Goal: Task Accomplishment & Management: Use online tool/utility

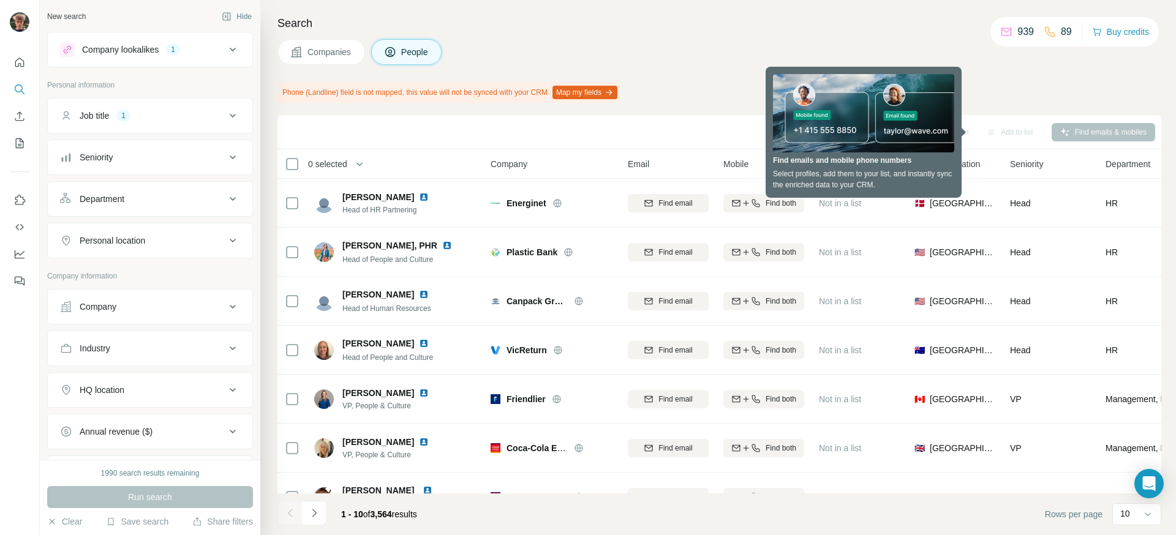
click at [225, 194] on icon at bounding box center [232, 199] width 15 height 15
click at [198, 250] on button "Personal location" at bounding box center [150, 240] width 205 height 29
click at [163, 279] on input "text" at bounding box center [150, 271] width 180 height 22
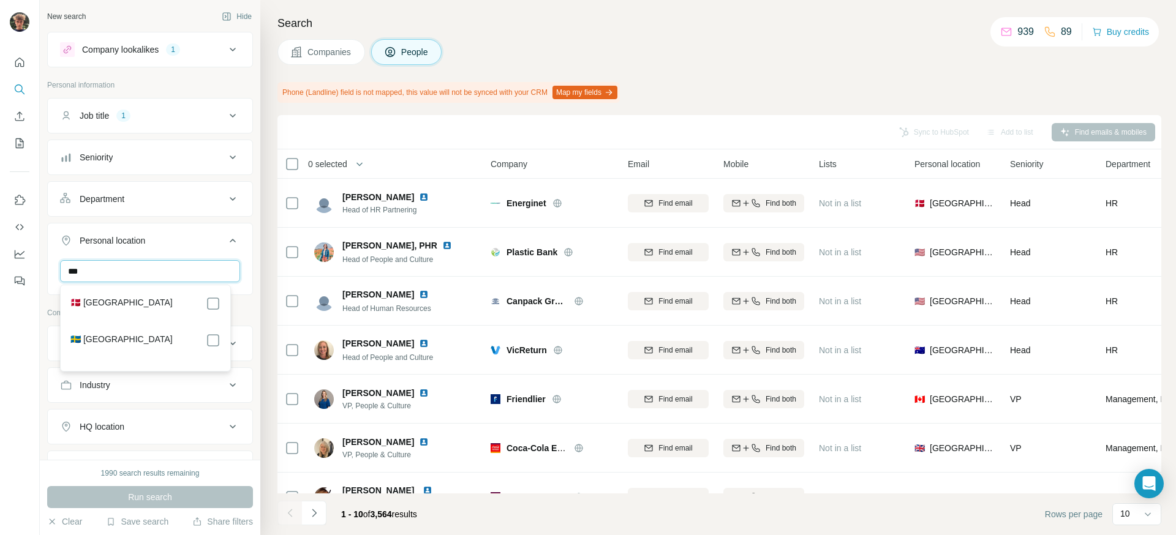
type input "***"
click at [200, 301] on div "🇩🇰 [GEOGRAPHIC_DATA]" at bounding box center [145, 304] width 150 height 15
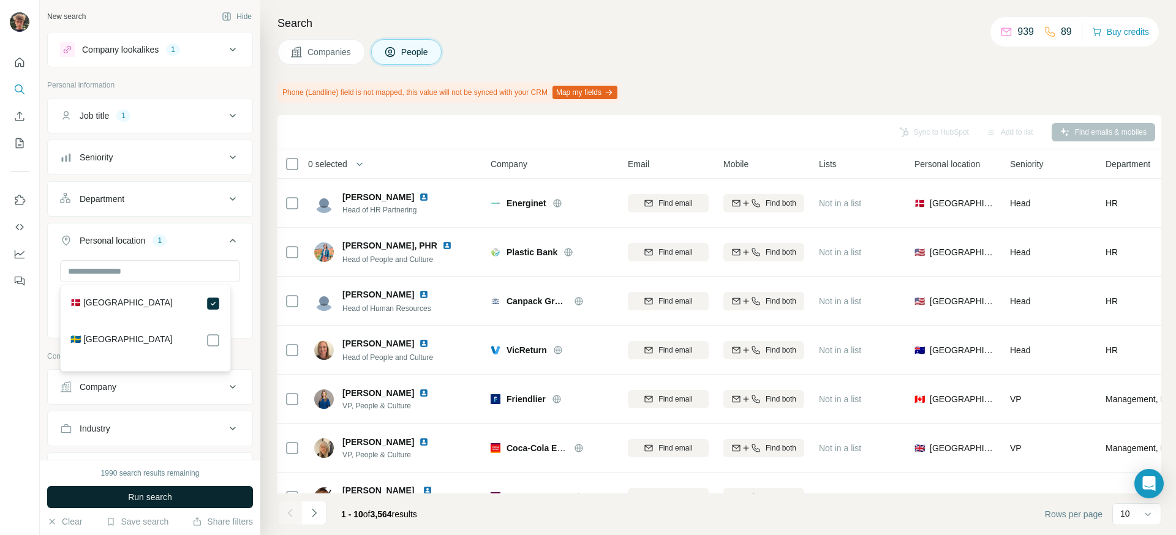
click at [207, 499] on button "Run search" at bounding box center [150, 497] width 206 height 22
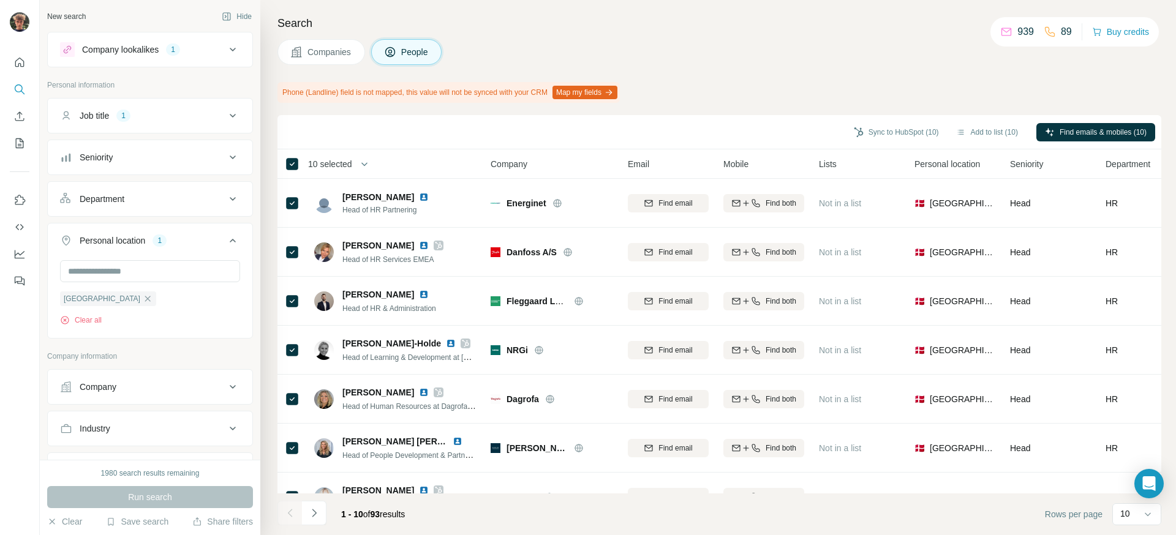
click at [340, 168] on span "10 selected" at bounding box center [330, 164] width 44 height 12
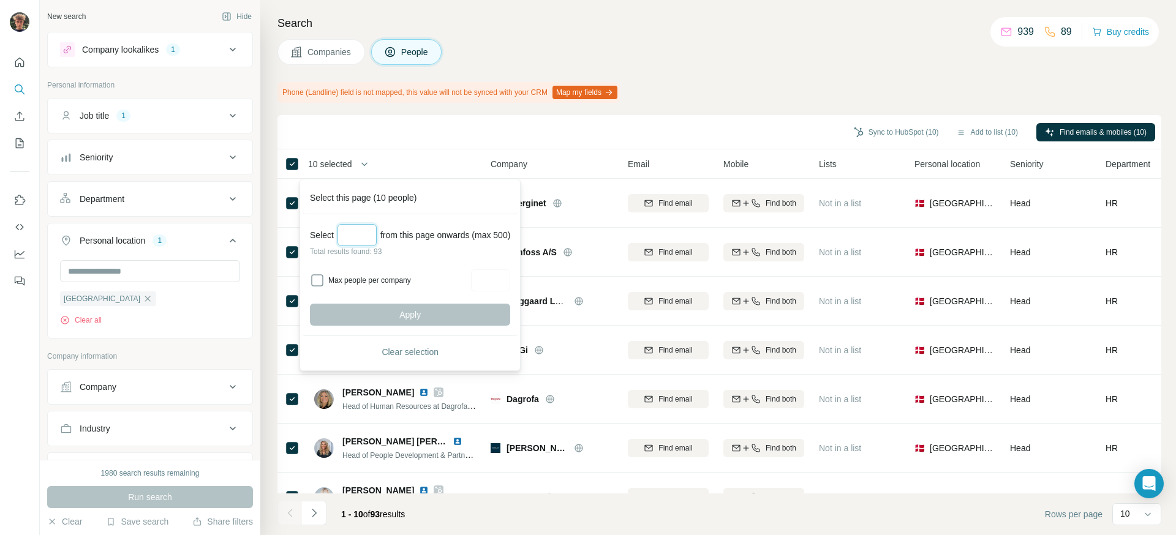
click at [351, 238] on input "Select a number (up to 500)" at bounding box center [357, 235] width 39 height 22
type input "**"
type input "*"
type input "**"
click at [384, 290] on div "Select ** from this page onwards (max 500) Total results found: 93 Max people p…" at bounding box center [410, 275] width 215 height 122
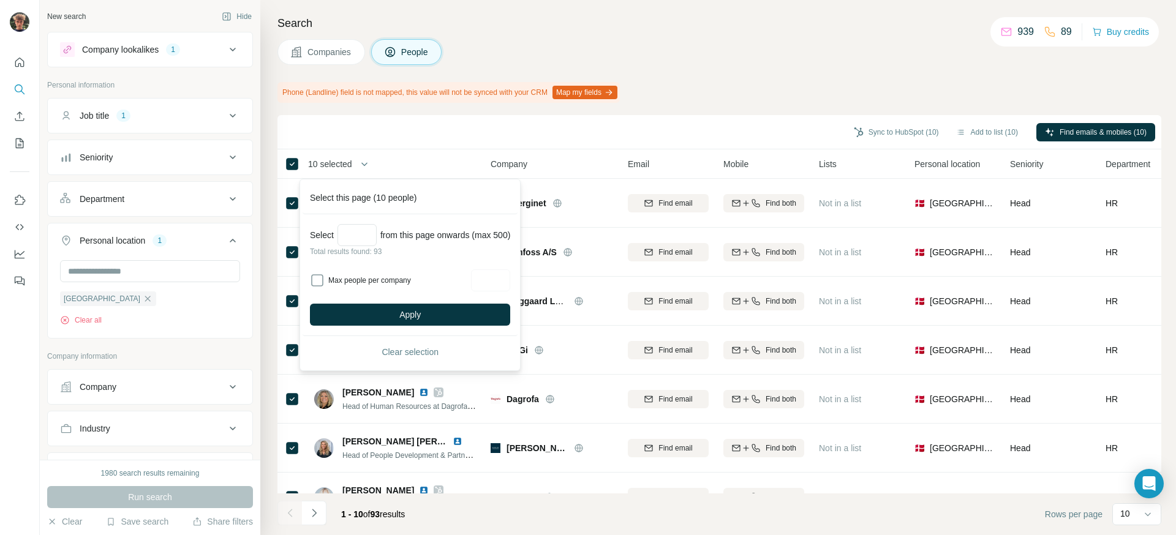
click at [386, 284] on label "Max people per company" at bounding box center [397, 280] width 139 height 11
click at [493, 284] on input "Max people per company" at bounding box center [490, 281] width 39 height 22
type input "*"
click at [485, 315] on button "Apply" at bounding box center [410, 315] width 200 height 22
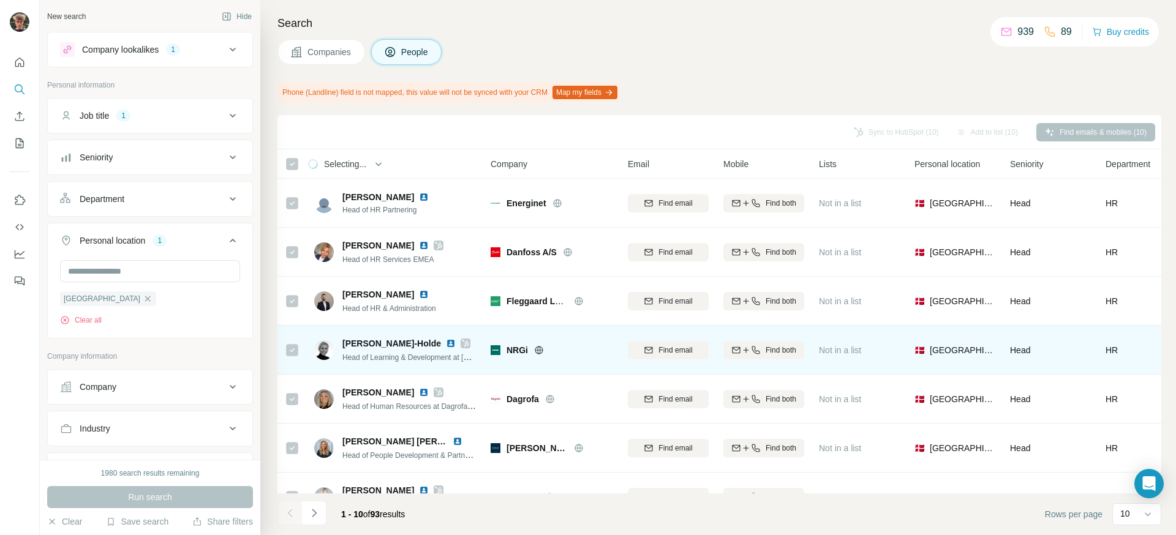
click at [467, 347] on div "[PERSON_NAME]-Holde" at bounding box center [409, 344] width 135 height 12
click at [464, 346] on icon at bounding box center [465, 344] width 7 height 10
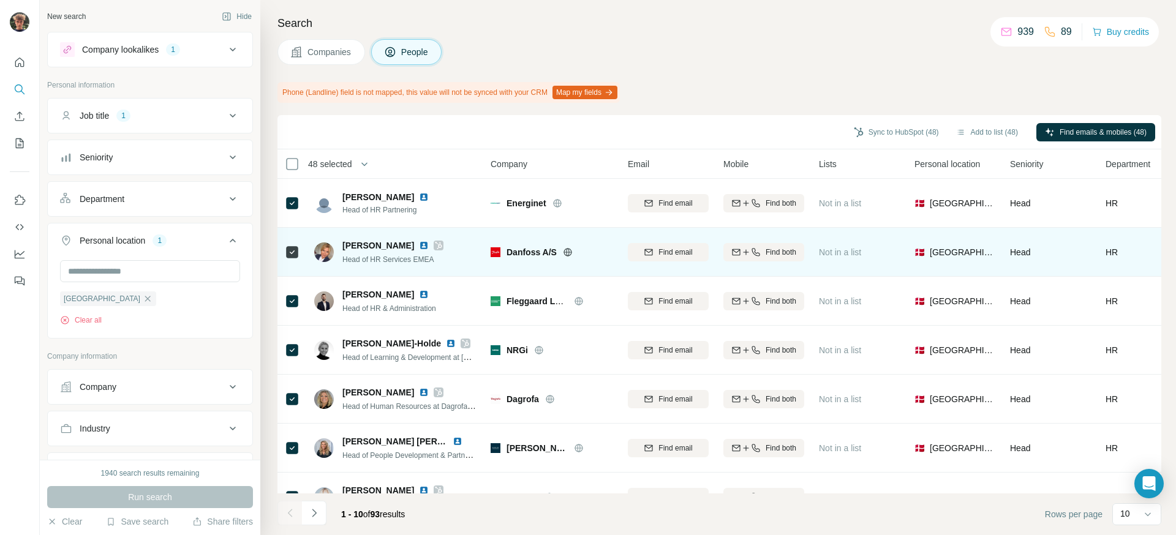
click at [434, 247] on div at bounding box center [439, 246] width 10 height 10
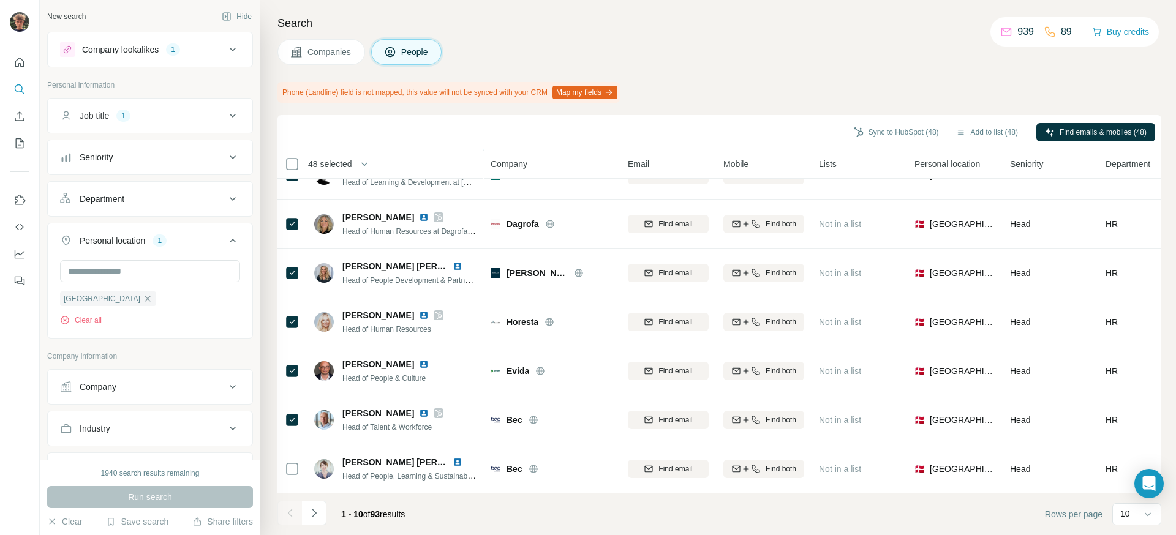
scroll to position [182, 0]
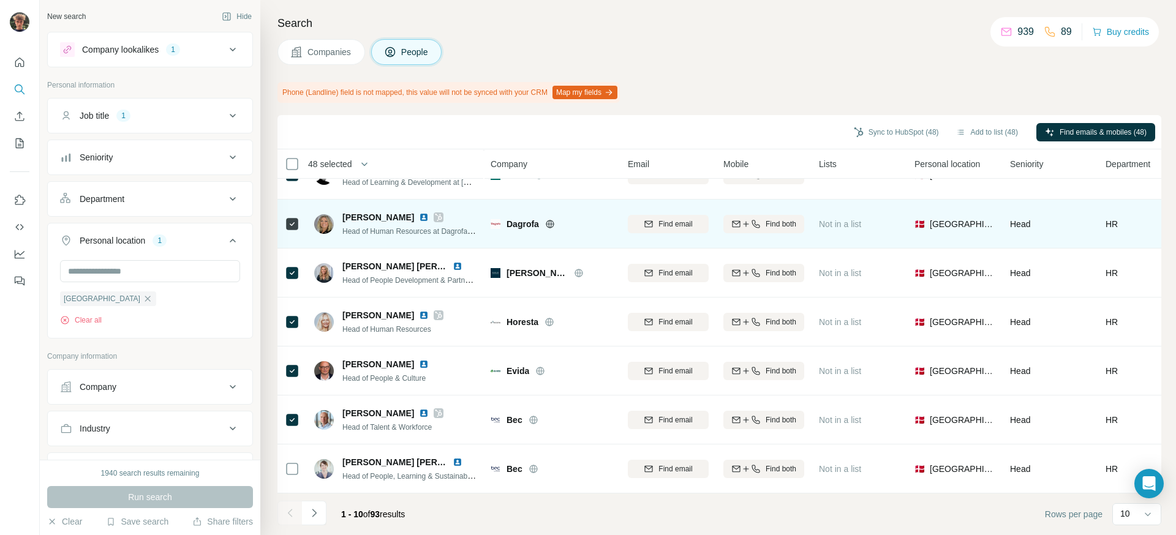
click at [436, 214] on icon at bounding box center [439, 217] width 7 height 7
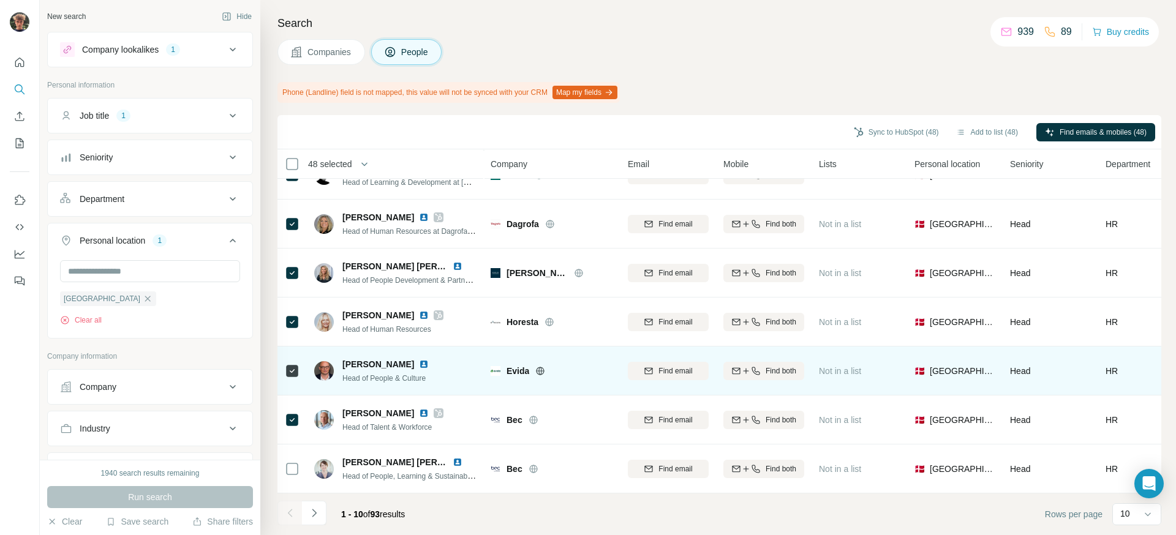
scroll to position [0, 0]
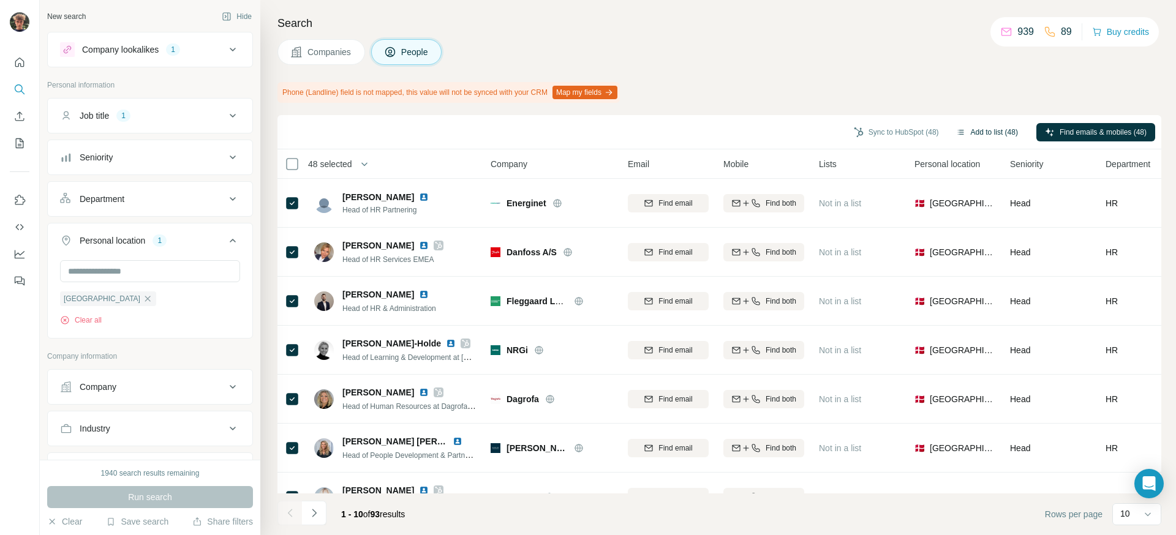
click at [994, 131] on button "Add to list (48)" at bounding box center [987, 132] width 79 height 18
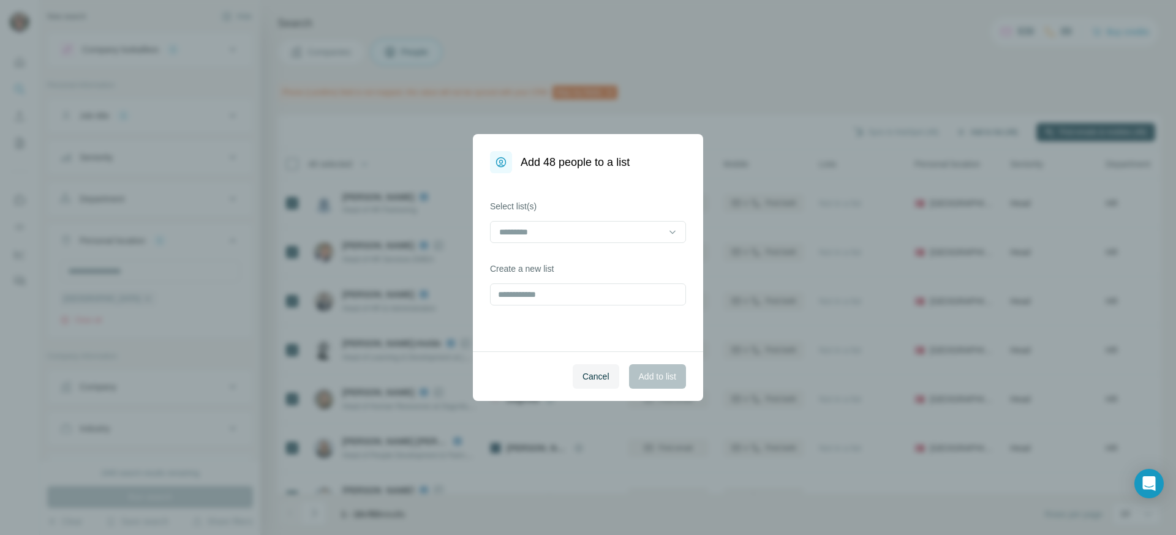
click at [969, 132] on div "Add 48 people to a list Select list(s) Create a new list Cancel Add to list" at bounding box center [588, 267] width 1176 height 535
click at [573, 233] on input at bounding box center [580, 231] width 165 height 13
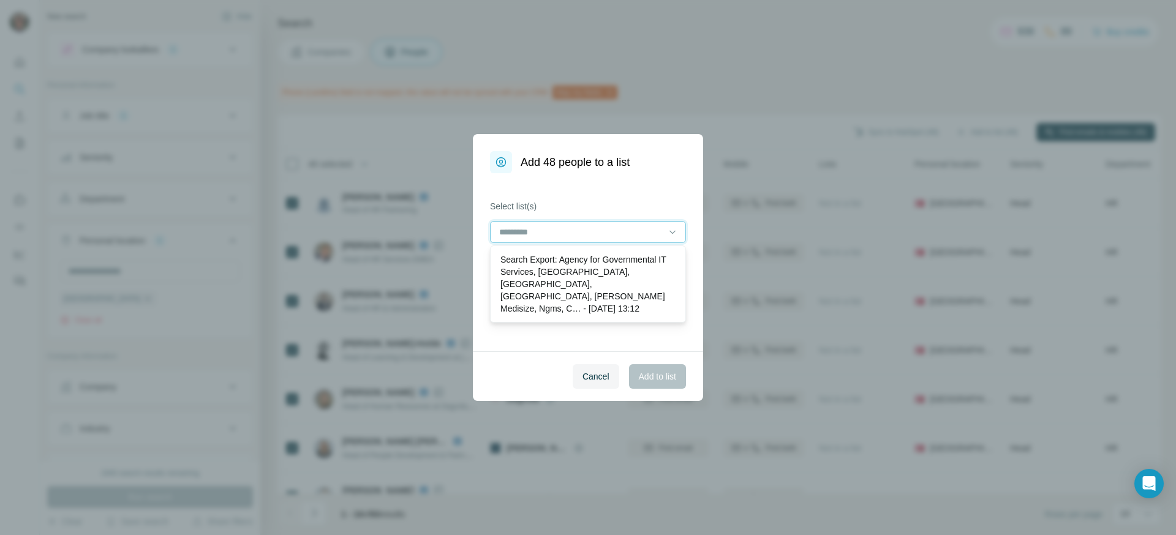
click at [573, 233] on input at bounding box center [580, 231] width 165 height 13
click at [533, 321] on div "Select list(s) Create a new list" at bounding box center [588, 262] width 230 height 178
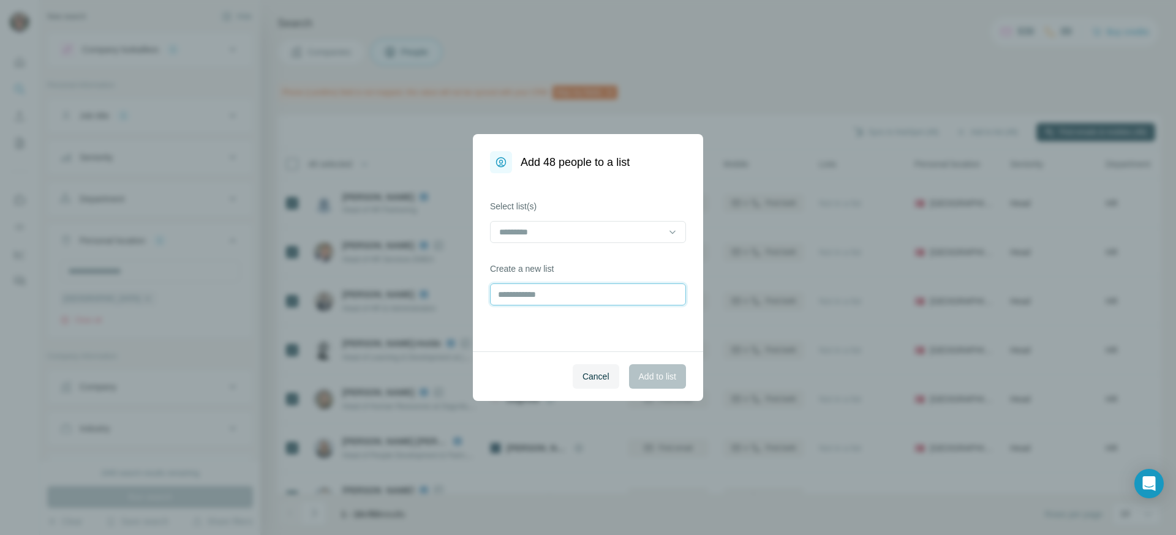
click at [538, 299] on input "text" at bounding box center [588, 295] width 196 height 22
type input "*****"
click at [655, 388] on button "Add to list" at bounding box center [657, 377] width 57 height 25
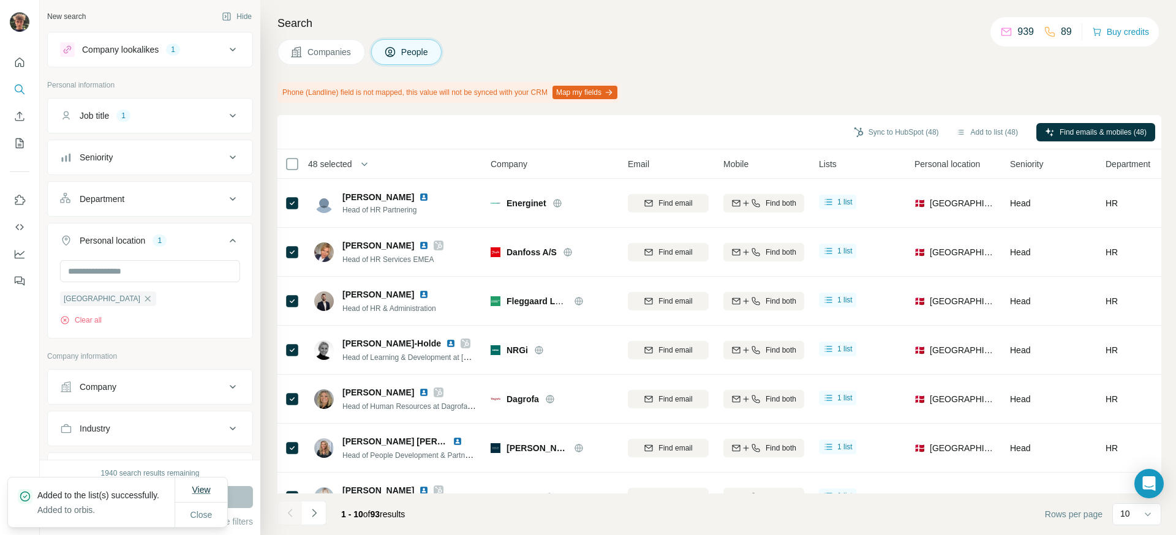
click at [192, 485] on span "View" at bounding box center [201, 490] width 18 height 10
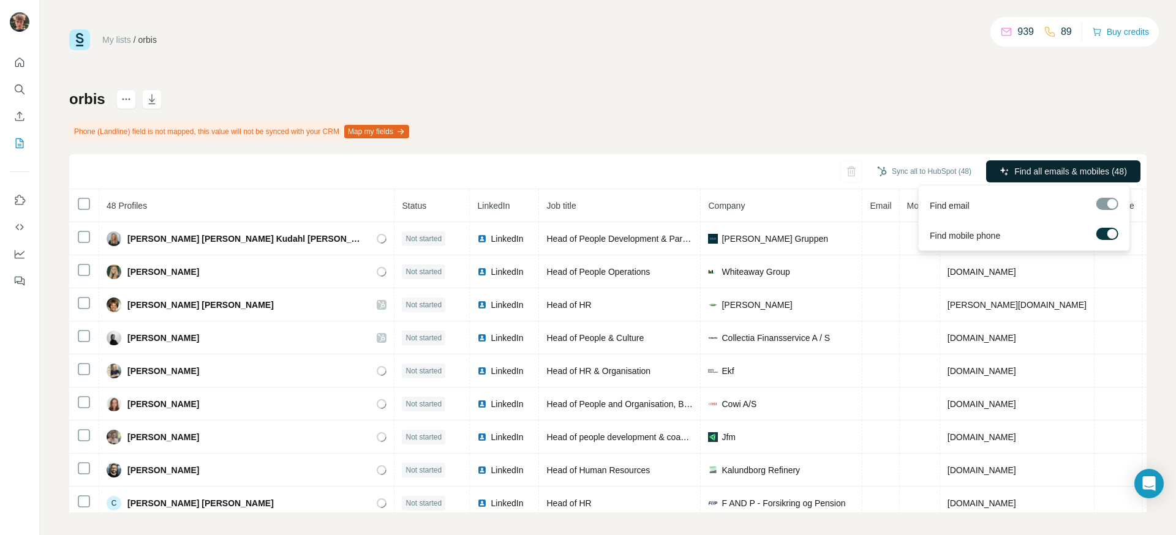
click at [1018, 171] on span "Find all emails & mobiles (48)" at bounding box center [1070, 171] width 113 height 12
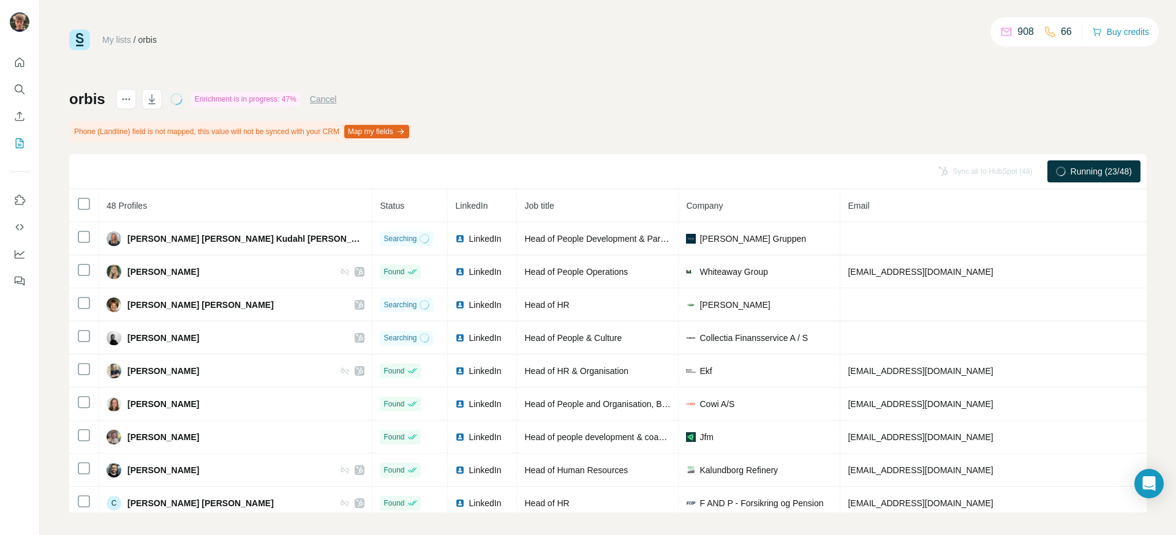
click at [409, 129] on button "Map my fields" at bounding box center [376, 131] width 65 height 13
click at [372, 128] on button "Map my fields" at bounding box center [376, 131] width 65 height 13
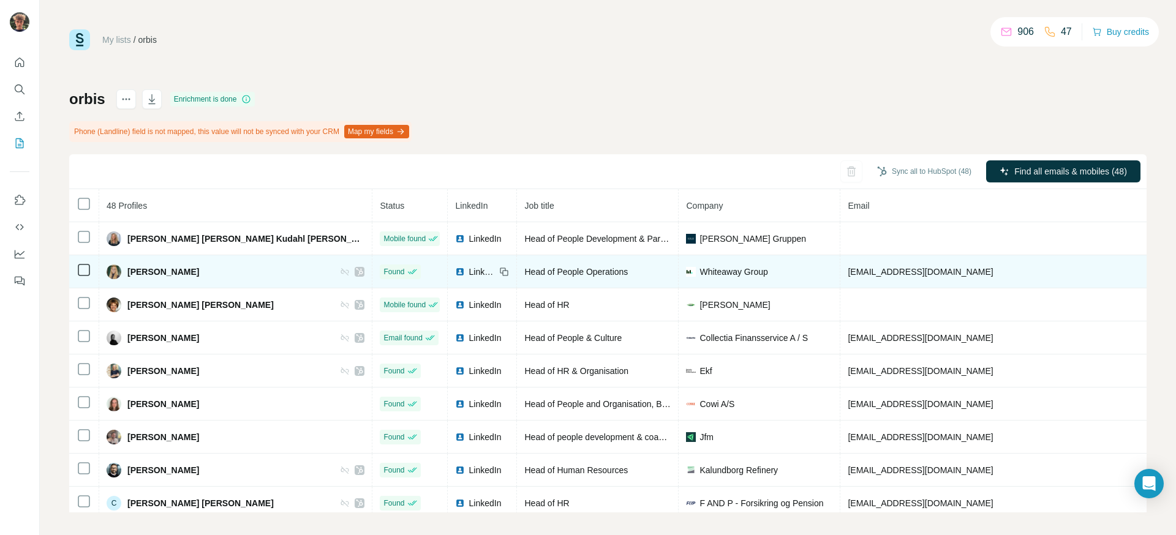
click at [356, 267] on icon at bounding box center [359, 272] width 7 height 10
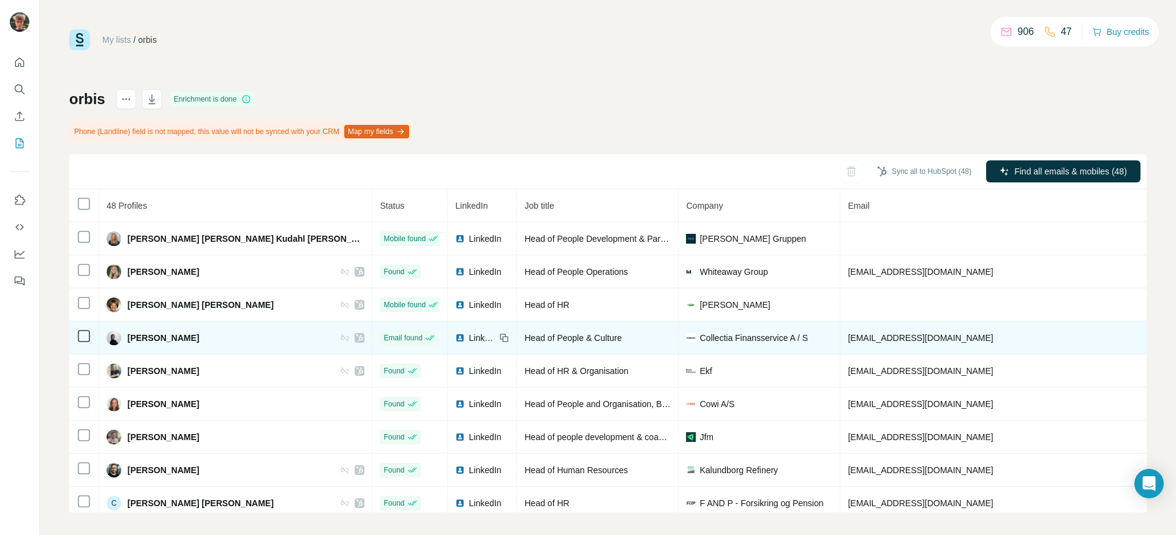
click at [372, 322] on td "Email found" at bounding box center [409, 338] width 75 height 33
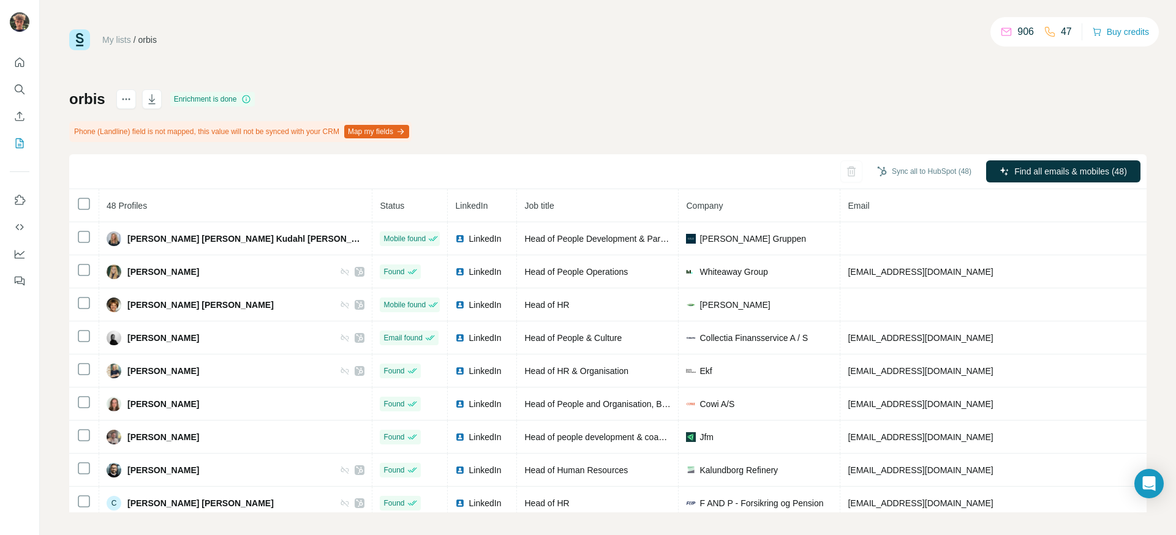
click at [817, 107] on div "orbis Enrichment is done Phone (Landline) field is not mapped, this value will …" at bounding box center [608, 300] width 1078 height 423
click at [798, 107] on div "orbis Enrichment is done Phone (Landline) field is not mapped, this value will …" at bounding box center [608, 300] width 1078 height 423
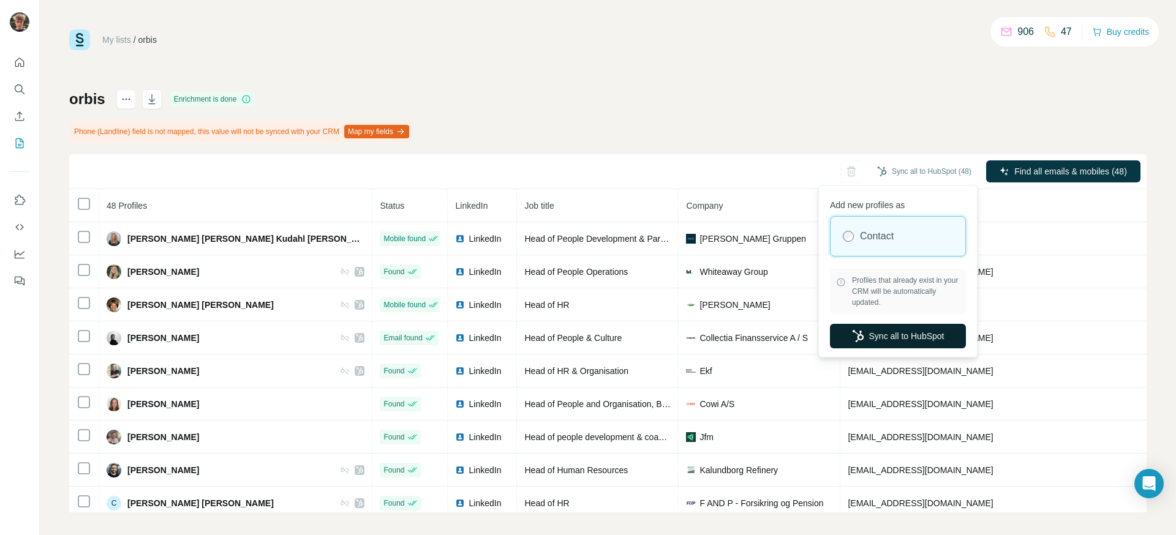
click at [894, 338] on button "Sync all to HubSpot" at bounding box center [898, 336] width 136 height 25
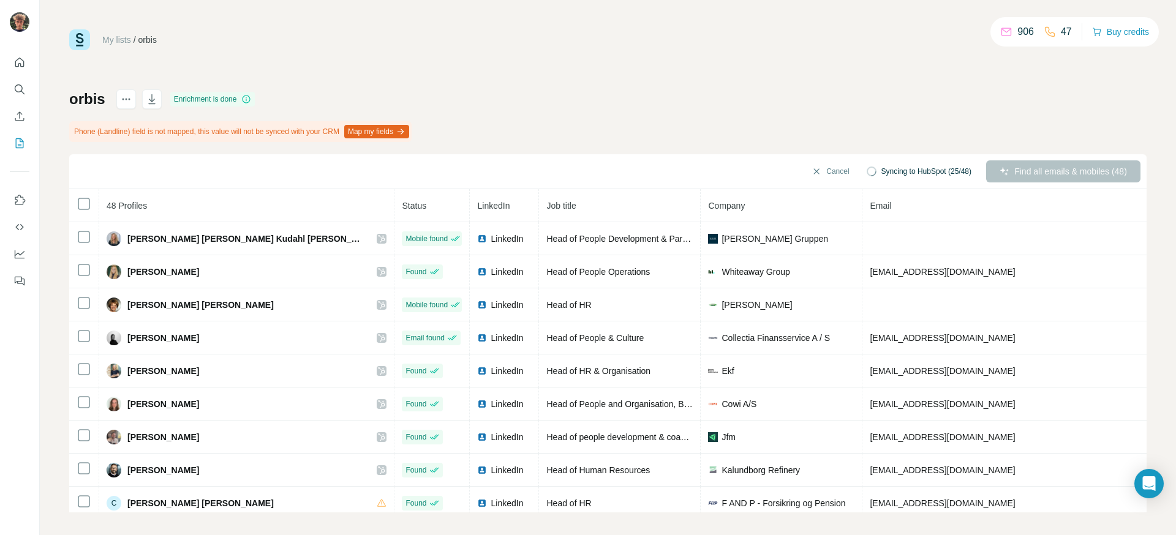
click at [705, 93] on div "orbis Enrichment is done Phone (Landline) field is not mapped, this value will …" at bounding box center [608, 300] width 1078 height 423
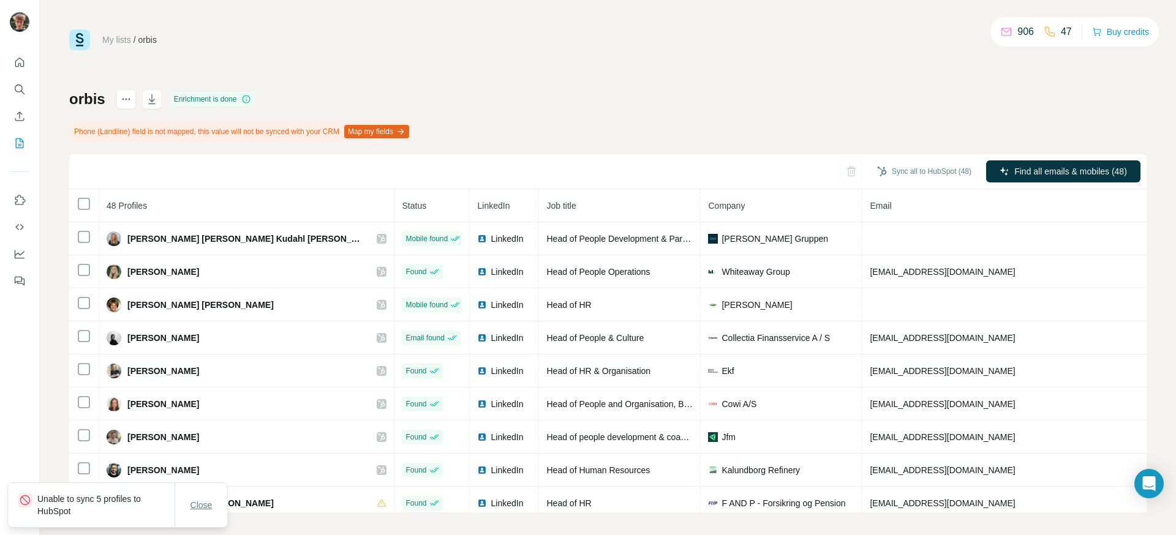
click at [204, 499] on span "Close" at bounding box center [202, 505] width 22 height 12
click at [620, 113] on div "orbis Enrichment is done Phone (Landline) field is not mapped, this value will …" at bounding box center [608, 300] width 1078 height 423
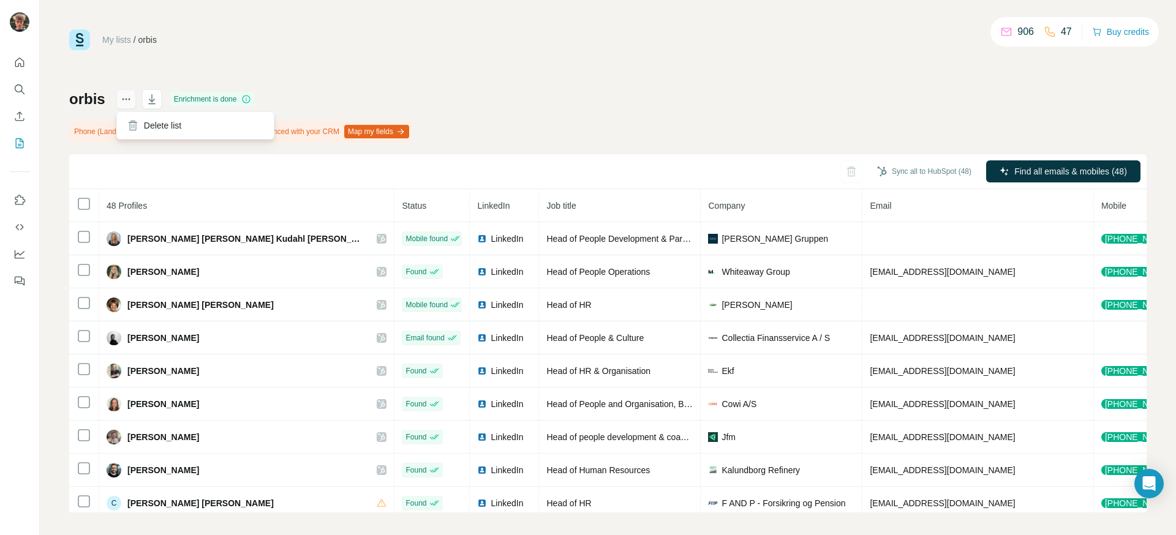
click at [126, 97] on icon "actions" at bounding box center [126, 99] width 12 height 12
click at [497, 70] on div "My lists / orbis 906 47 Buy credits orbis Enrichment is done Phone (Landline) f…" at bounding box center [608, 270] width 1078 height 483
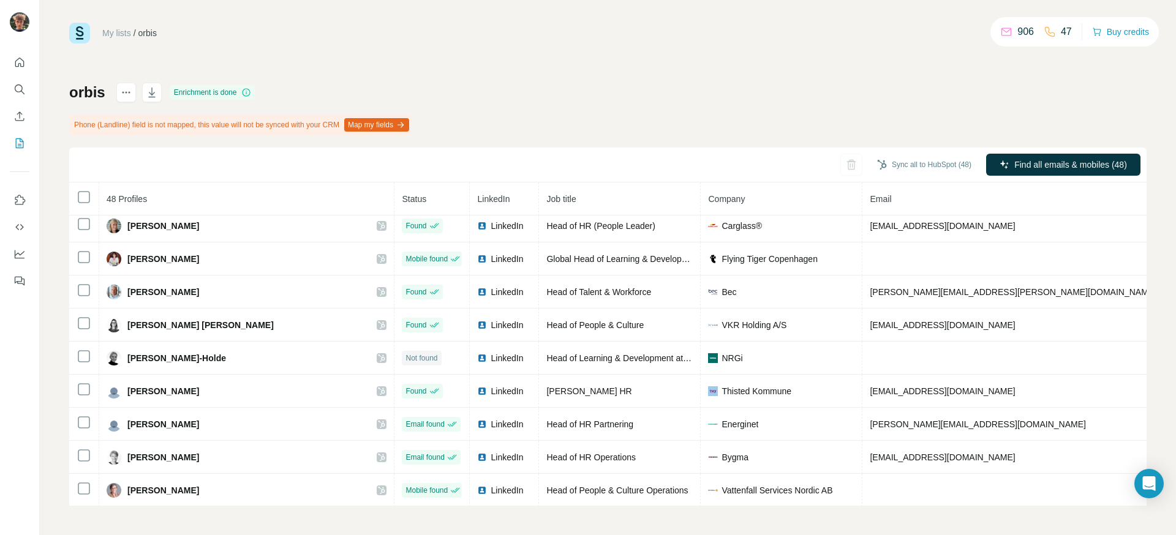
scroll to position [1304, 0]
click at [125, 94] on icon "actions" at bounding box center [126, 92] width 12 height 12
click at [210, 88] on div "Enrichment is done" at bounding box center [212, 92] width 85 height 15
click at [152, 93] on icon "button" at bounding box center [152, 92] width 12 height 12
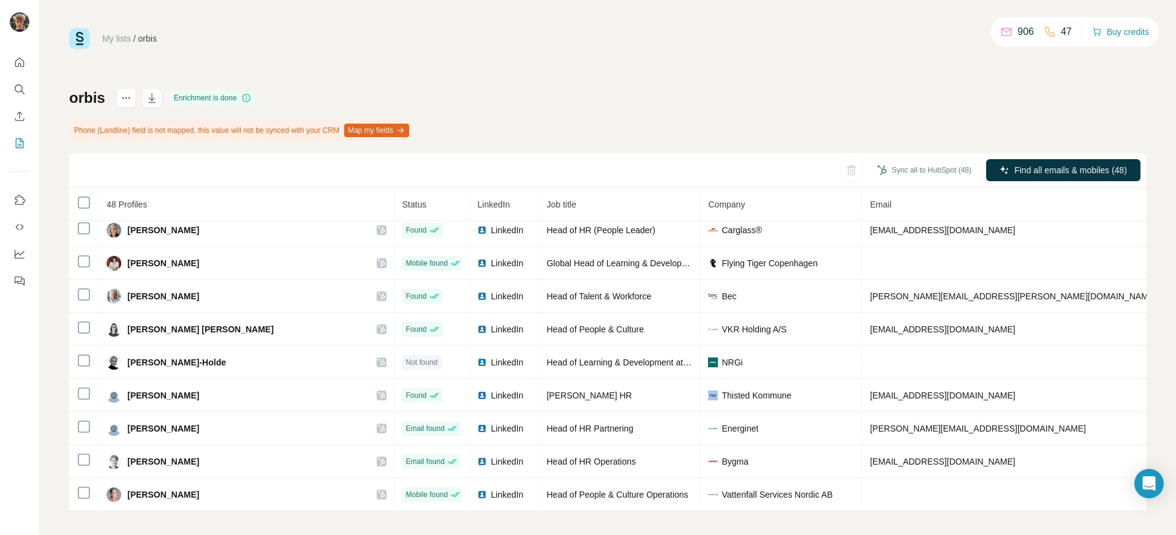
scroll to position [0, 0]
